Goal: Find contact information: Find contact information

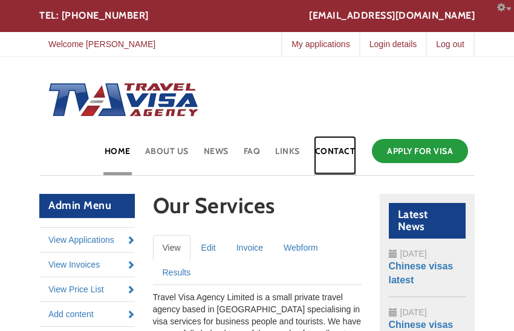
click at [333, 158] on link "Contact" at bounding box center [335, 155] width 43 height 39
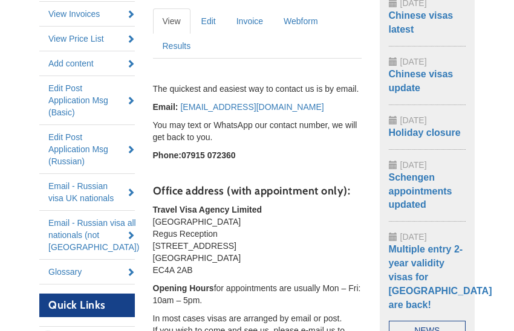
scroll to position [263, 0]
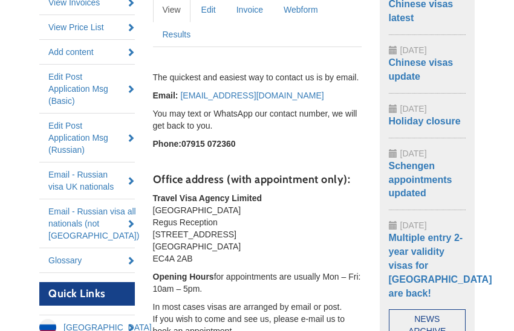
click at [155, 197] on strong "Travel Visa Agency Limited" at bounding box center [207, 199] width 109 height 10
click at [153, 197] on strong "Travel Visa Agency Limited" at bounding box center [207, 199] width 109 height 10
click at [154, 196] on strong "Travel Visa Agency Limited" at bounding box center [207, 199] width 109 height 10
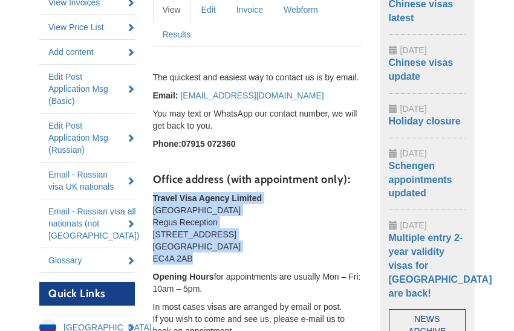
drag, startPoint x: 154, startPoint y: 196, endPoint x: 198, endPoint y: 255, distance: 73.9
click at [198, 255] on p "Travel Visa Agency Limited [GEOGRAPHIC_DATA] Regus Reception [STREET_ADDRESS]" at bounding box center [257, 228] width 209 height 73
